Goal: Task Accomplishment & Management: Use online tool/utility

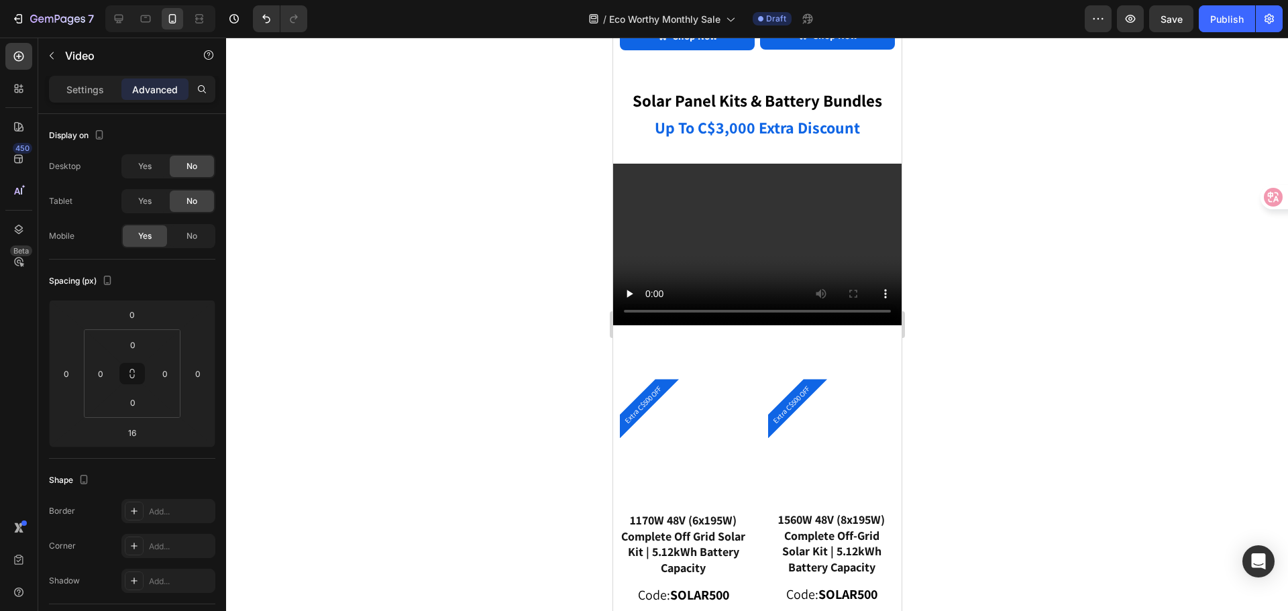
scroll to position [2382, 0]
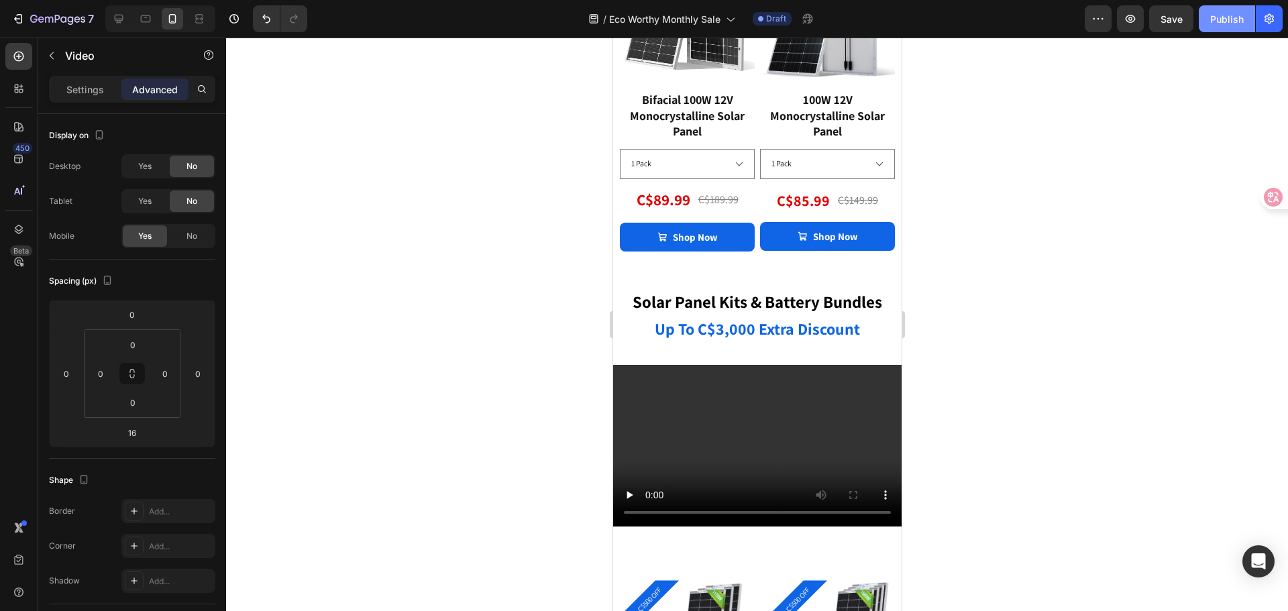
click at [1217, 19] on div "Publish" at bounding box center [1227, 19] width 34 height 14
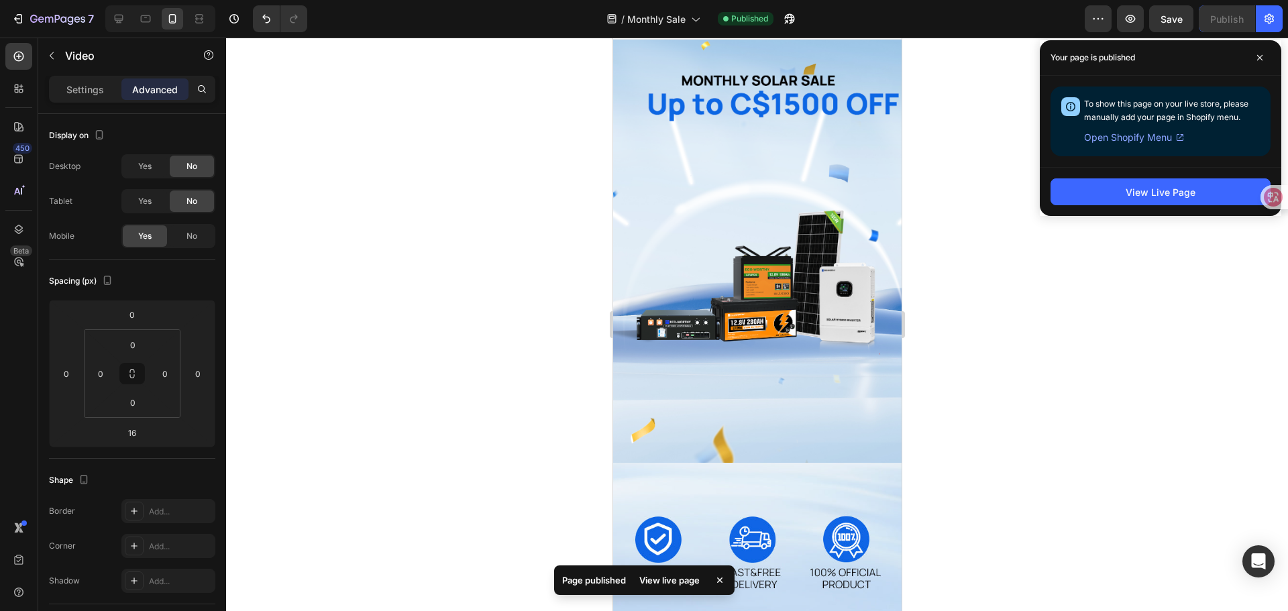
scroll to position [0, 0]
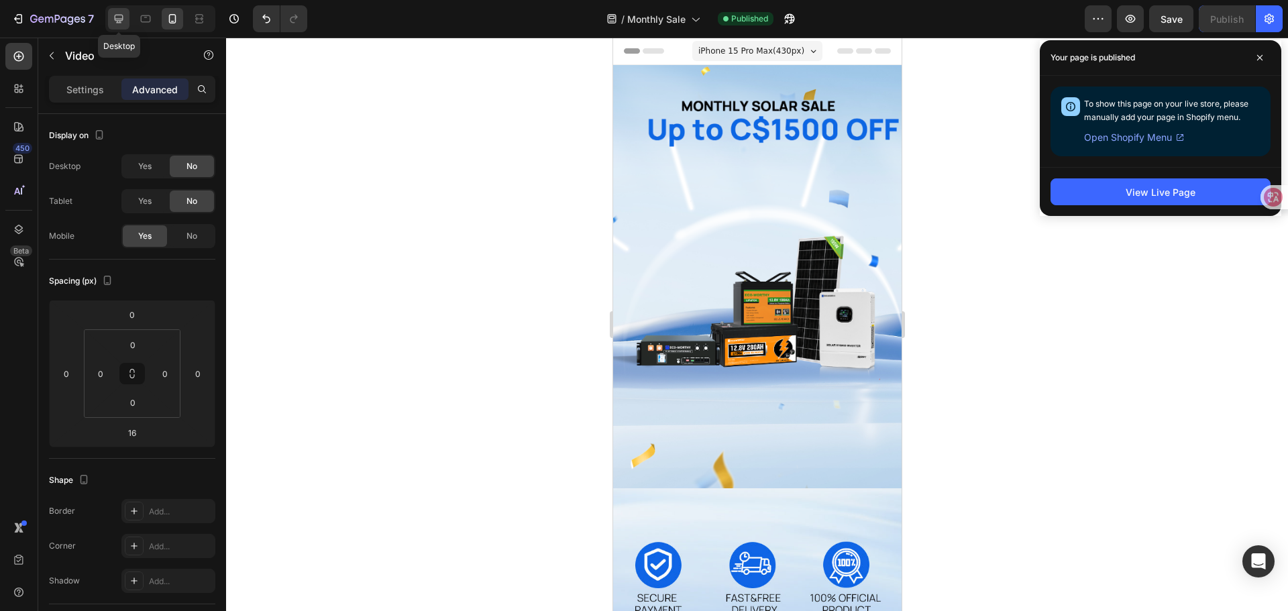
click at [117, 20] on icon at bounding box center [119, 19] width 9 height 9
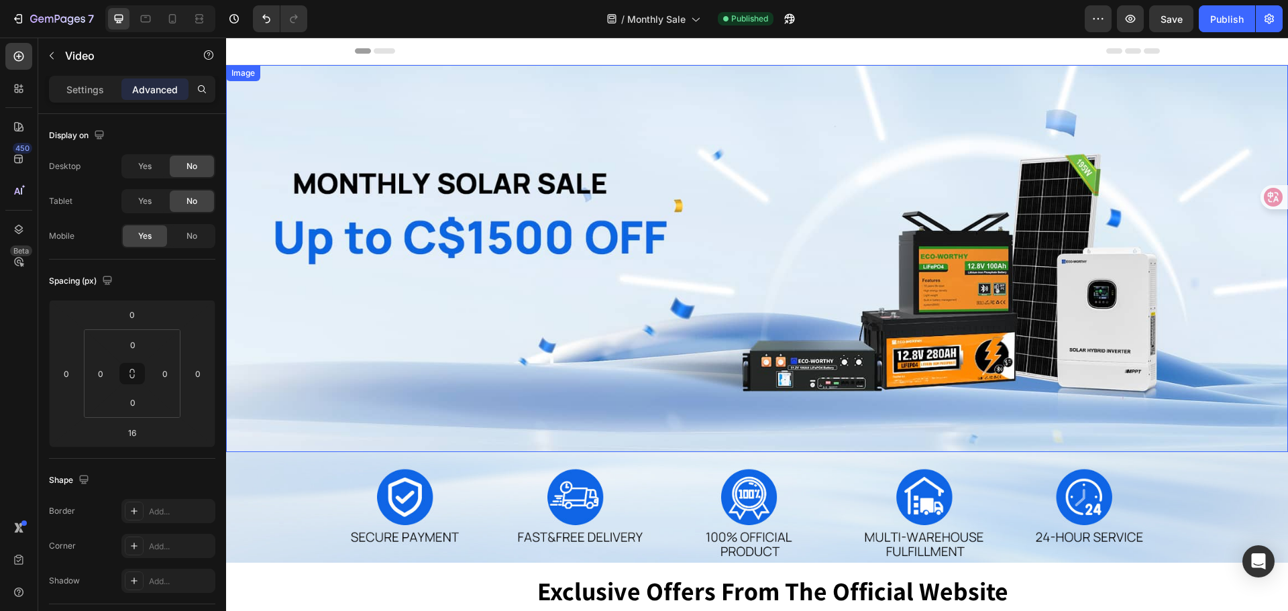
click at [423, 273] on img at bounding box center [757, 258] width 1062 height 387
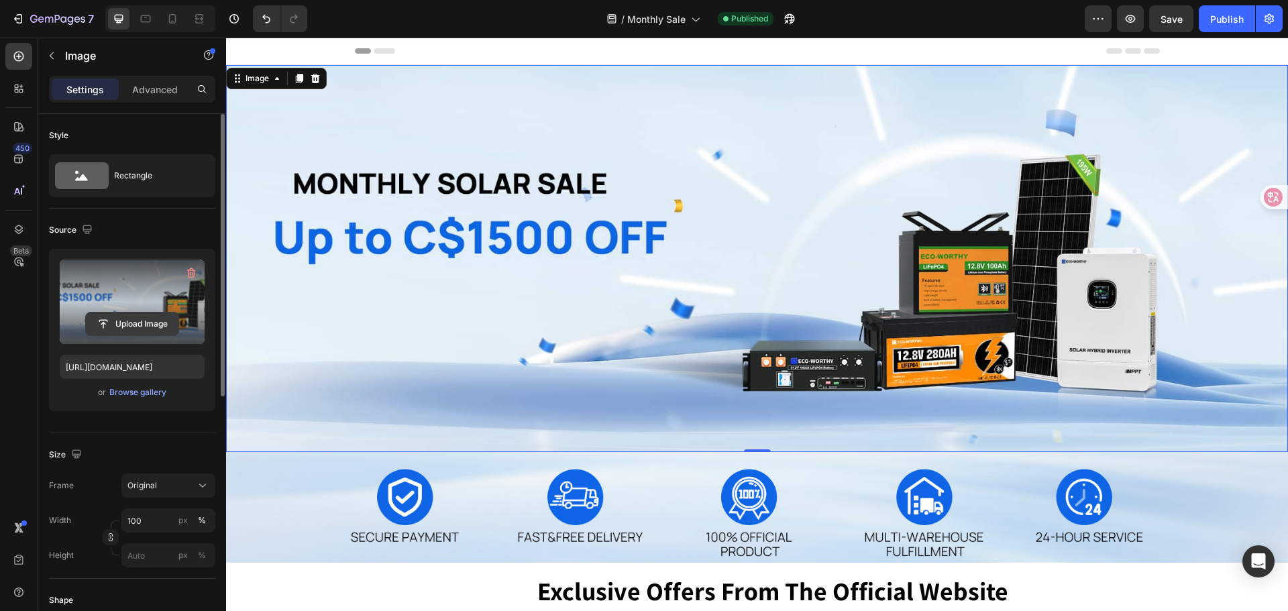
click at [144, 328] on input "file" at bounding box center [132, 324] width 93 height 23
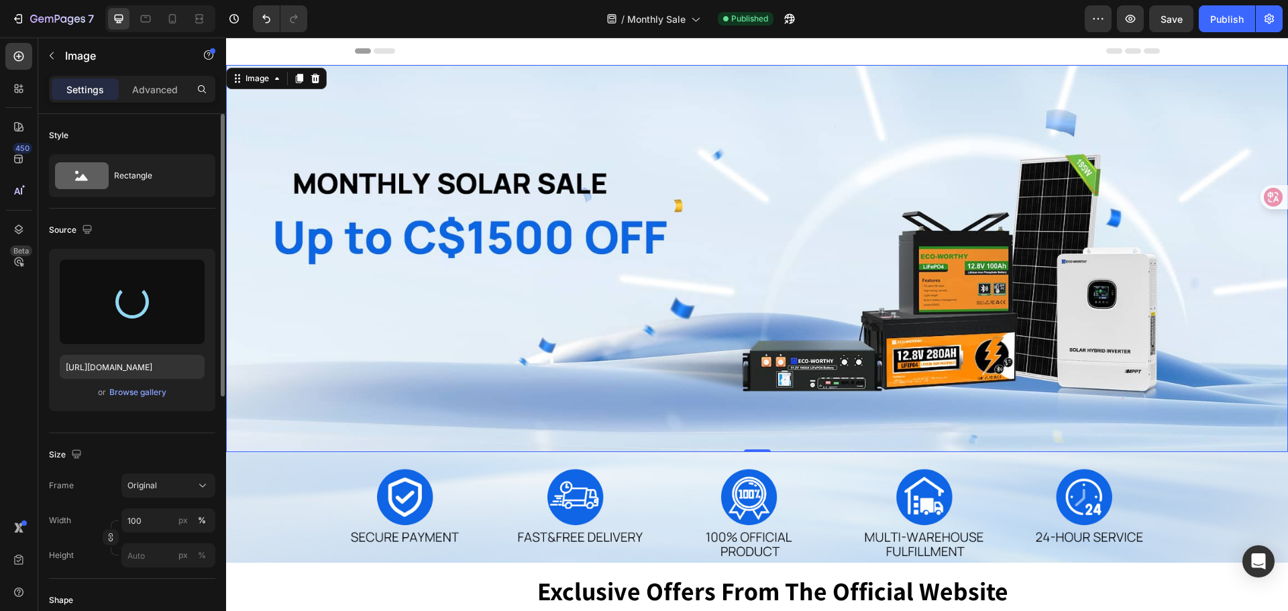
type input "[URL][DOMAIN_NAME]"
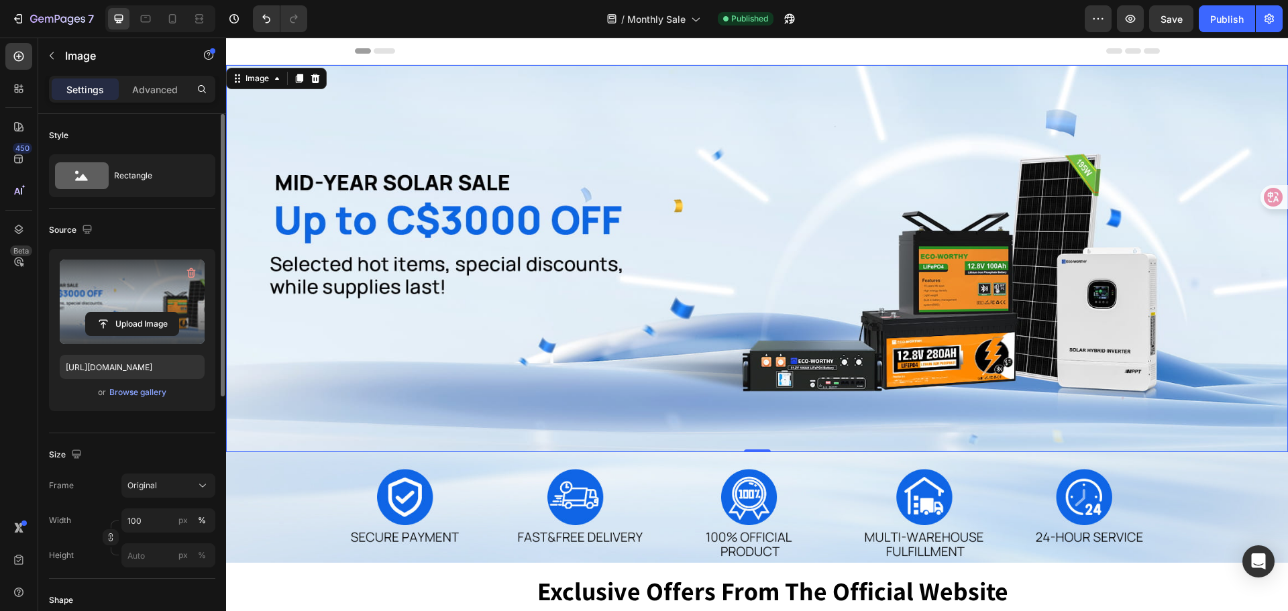
click at [170, 134] on div "Style" at bounding box center [132, 135] width 166 height 21
click at [178, 19] on icon at bounding box center [172, 18] width 13 height 13
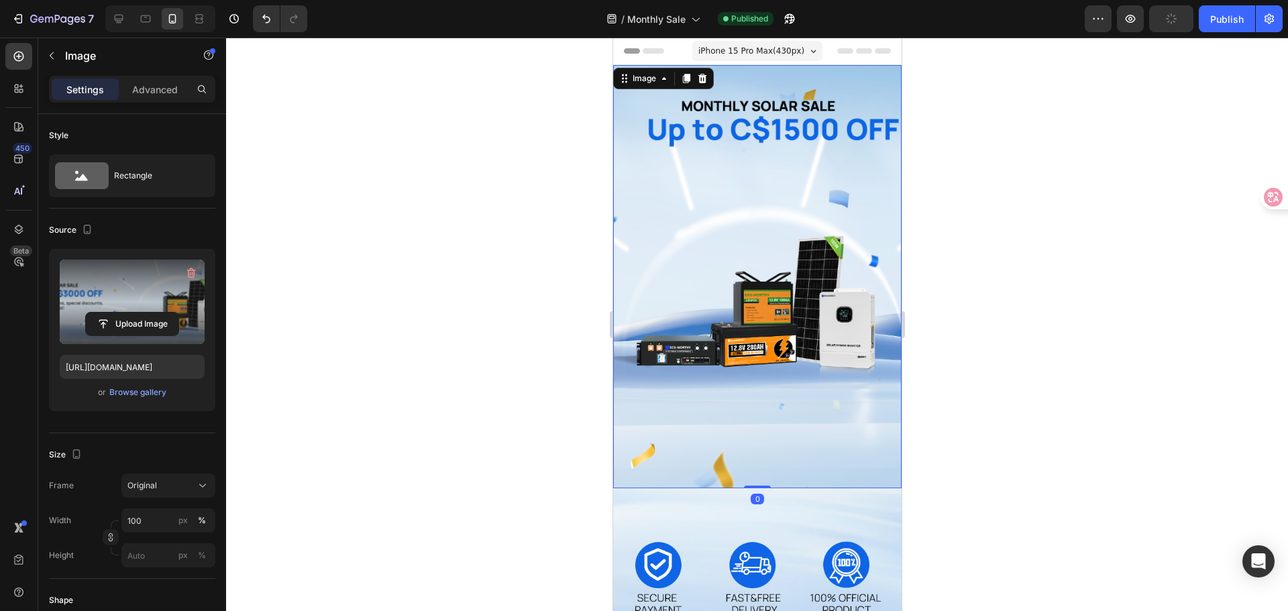
drag, startPoint x: 746, startPoint y: 317, endPoint x: 674, endPoint y: 305, distance: 72.7
click at [745, 317] on img at bounding box center [756, 276] width 288 height 423
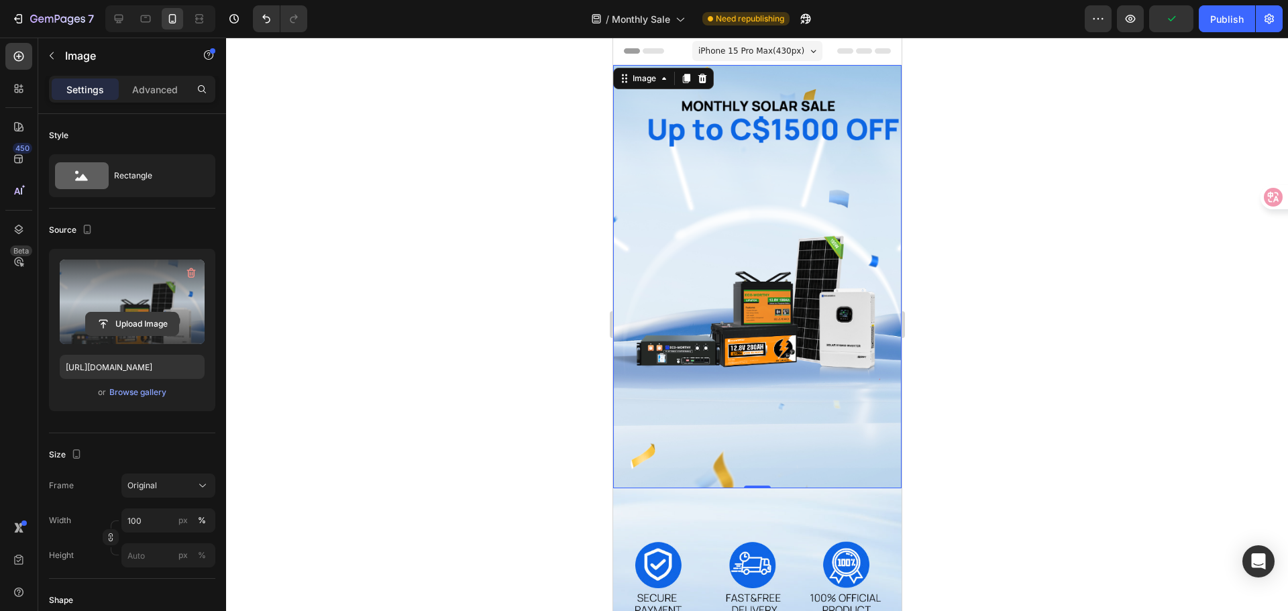
click at [131, 322] on input "file" at bounding box center [132, 324] width 93 height 23
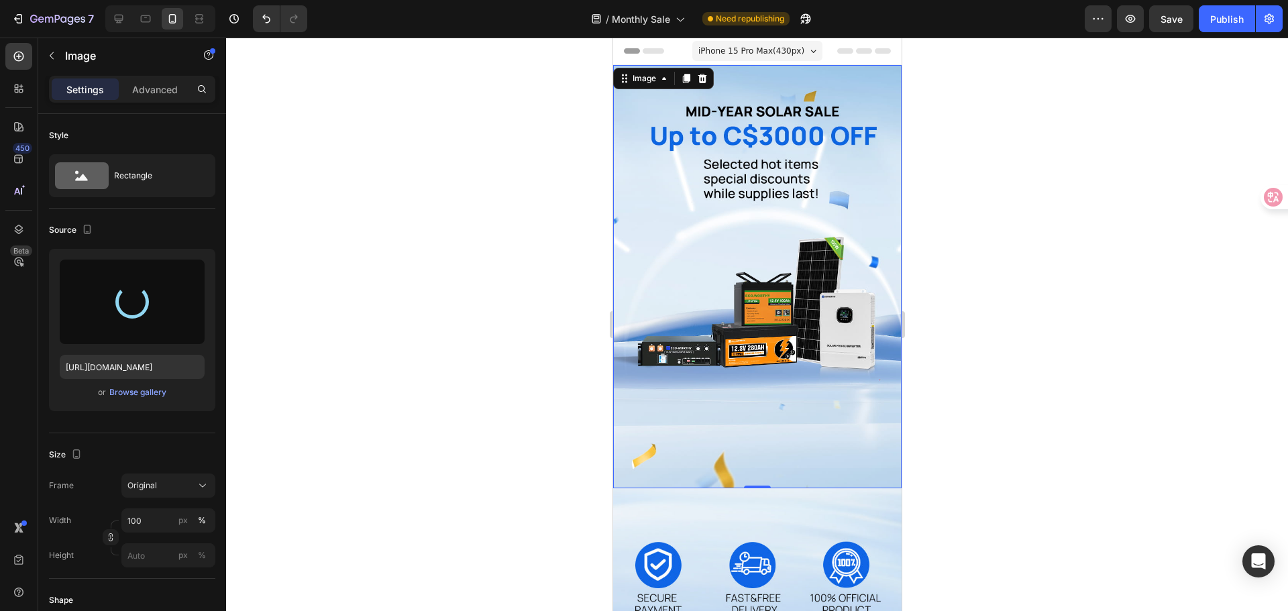
type input "[URL][DOMAIN_NAME]"
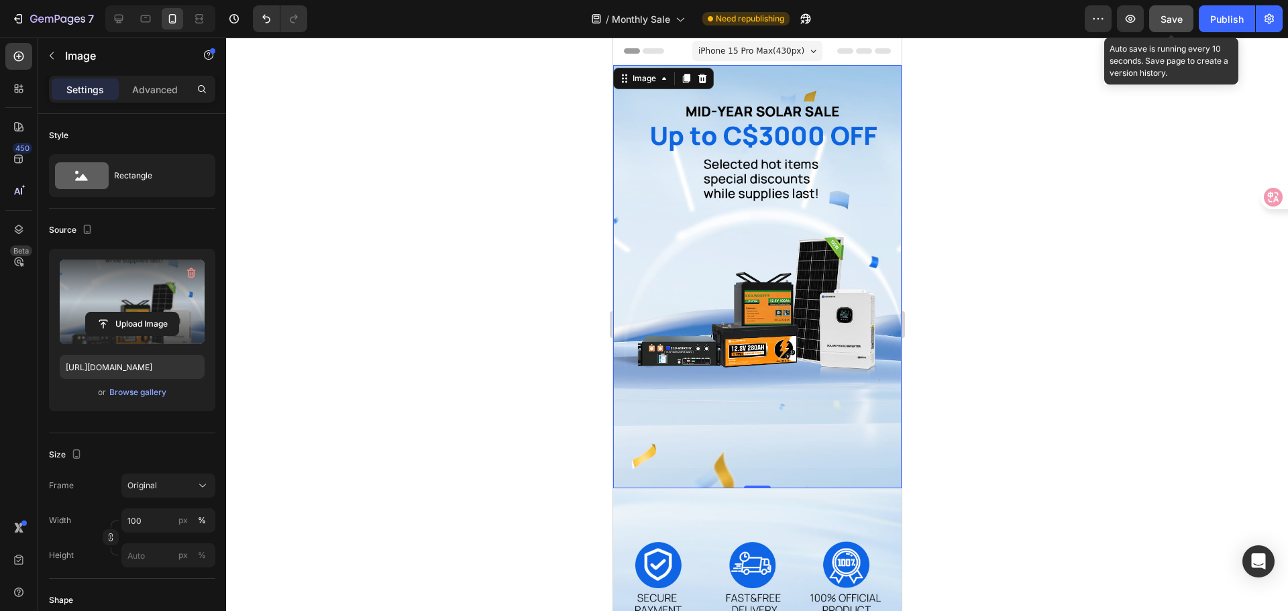
click at [1160, 23] on span "Save" at bounding box center [1171, 18] width 22 height 11
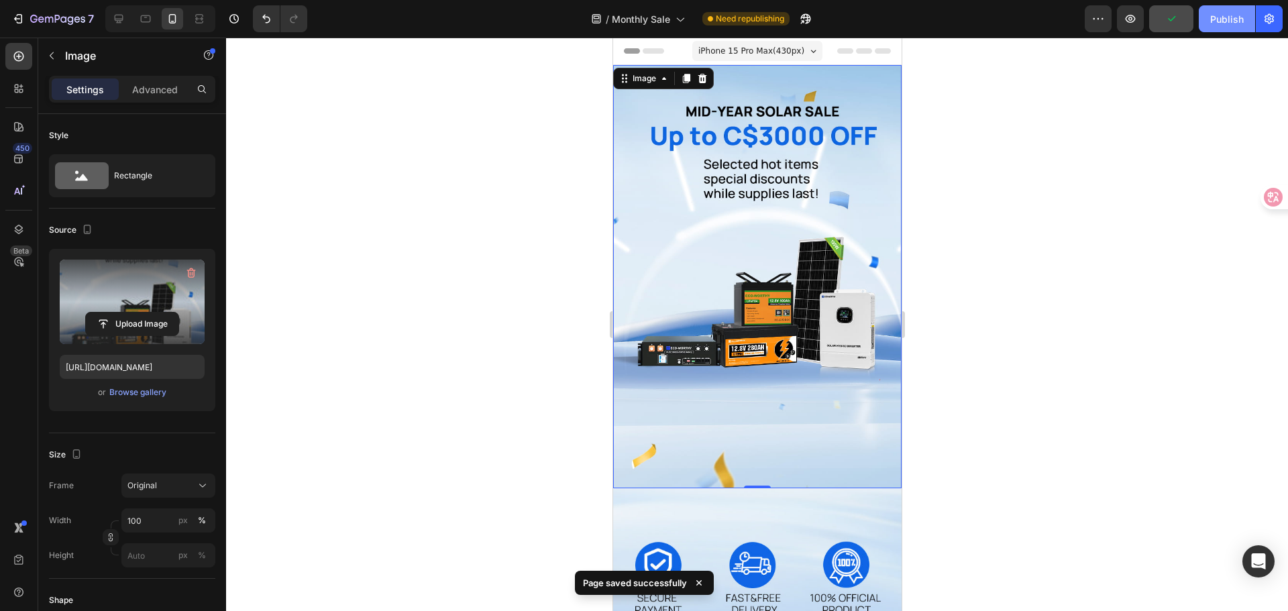
click at [1225, 16] on div "Publish" at bounding box center [1227, 19] width 34 height 14
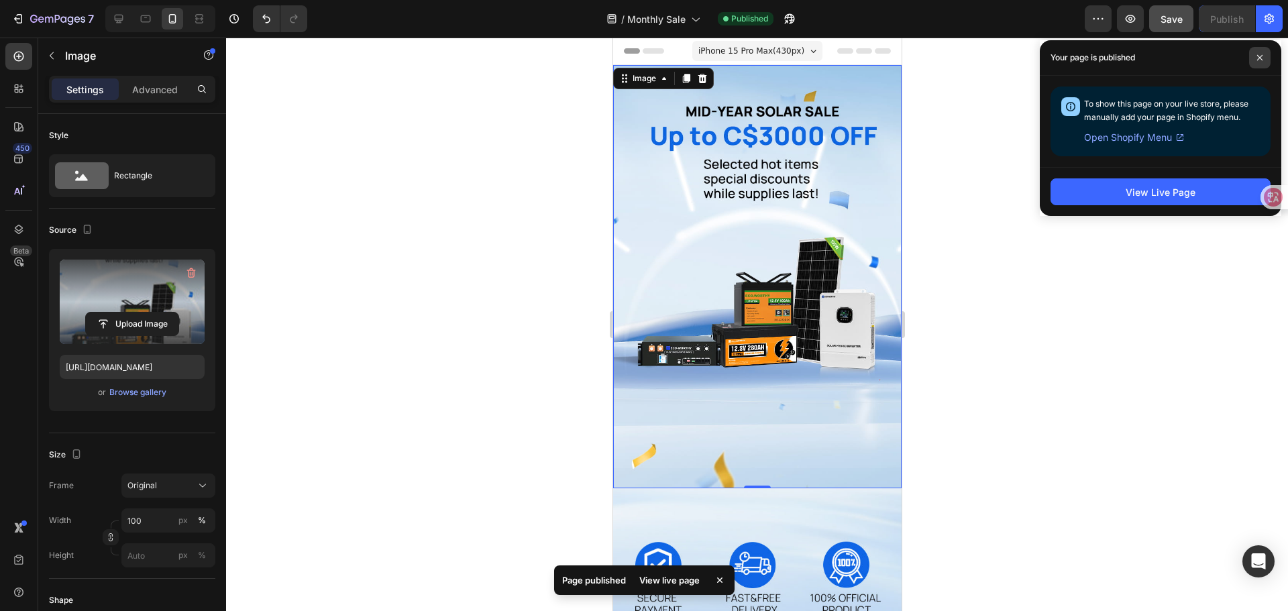
click at [1264, 58] on span at bounding box center [1259, 57] width 21 height 21
